Goal: Navigation & Orientation: Find specific page/section

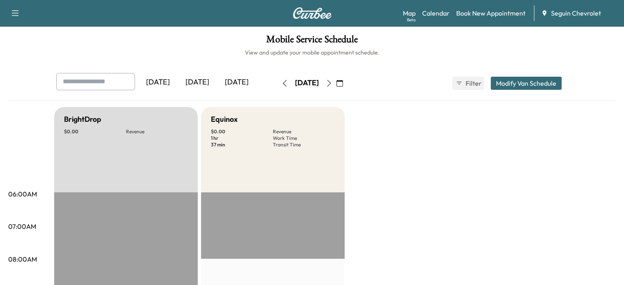
click at [178, 88] on div "[DATE]" at bounding box center [197, 82] width 39 height 19
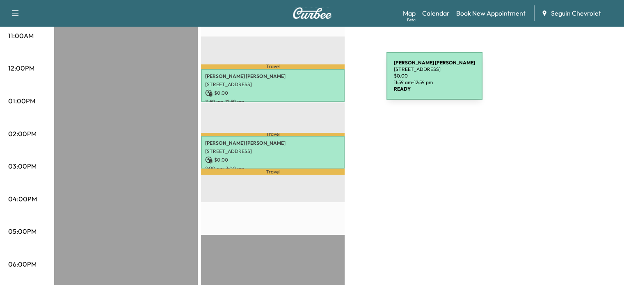
scroll to position [328, 0]
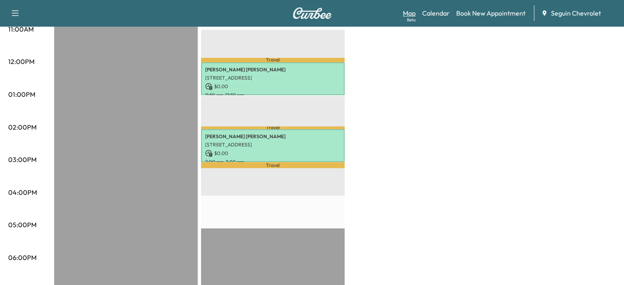
click at [415, 12] on link "Map Beta" at bounding box center [409, 13] width 13 height 10
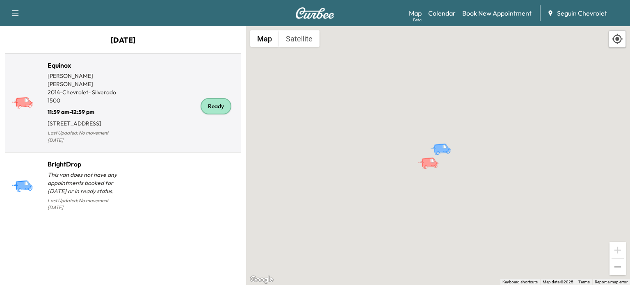
click at [136, 128] on div "Ready" at bounding box center [180, 106] width 115 height 79
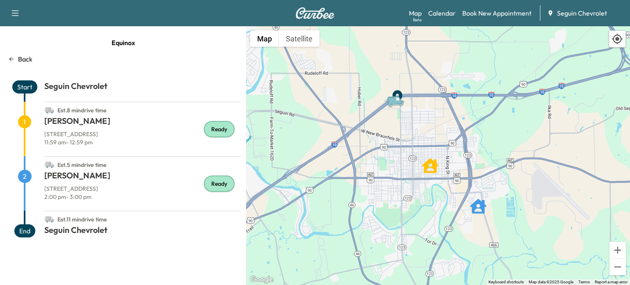
click at [71, 124] on h1 "[PERSON_NAME]" at bounding box center [142, 122] width 197 height 15
click at [422, 14] on link "Map Beta" at bounding box center [415, 13] width 13 height 10
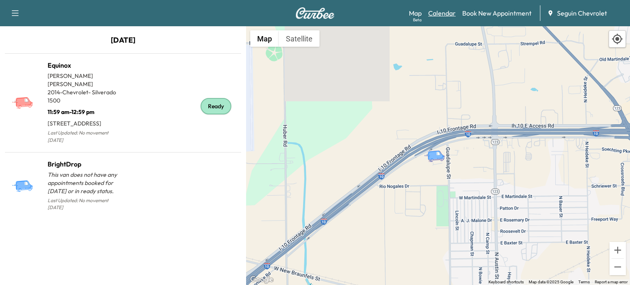
click at [450, 8] on link "Calendar" at bounding box center [443, 13] width 28 height 10
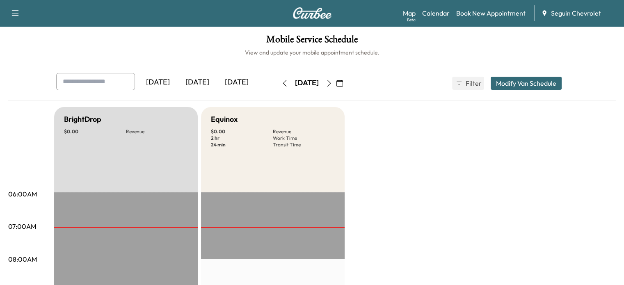
click at [178, 83] on div "[DATE]" at bounding box center [197, 82] width 39 height 19
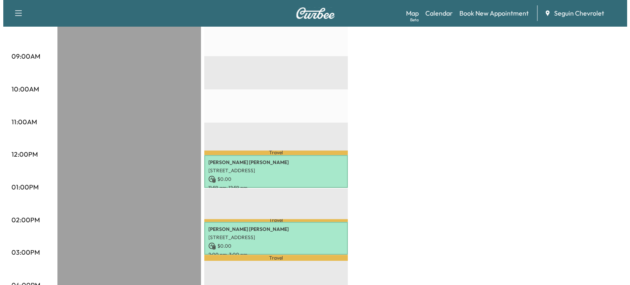
scroll to position [328, 0]
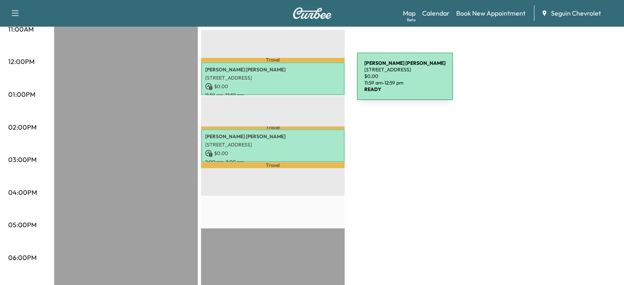
click at [296, 83] on p "$ 0.00" at bounding box center [272, 86] width 135 height 7
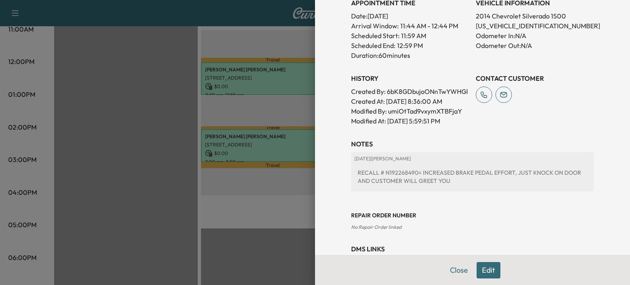
scroll to position [276, 0]
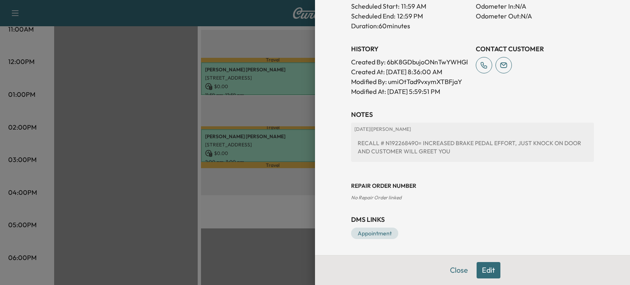
click at [265, 106] on div at bounding box center [315, 142] width 630 height 285
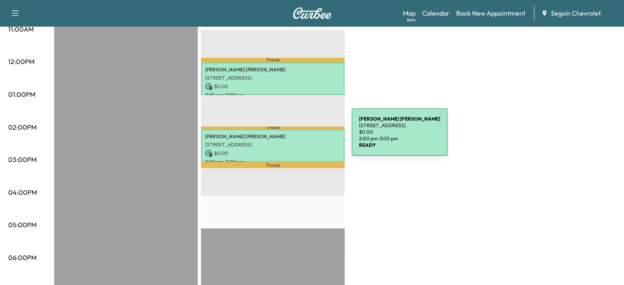
click at [291, 142] on p "[STREET_ADDRESS]" at bounding box center [272, 145] width 135 height 7
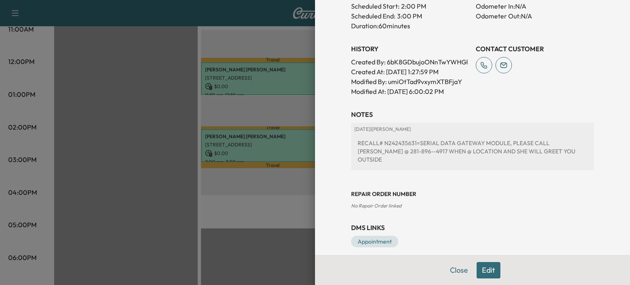
click at [172, 119] on div at bounding box center [315, 142] width 630 height 285
